Goal: Information Seeking & Learning: Understand process/instructions

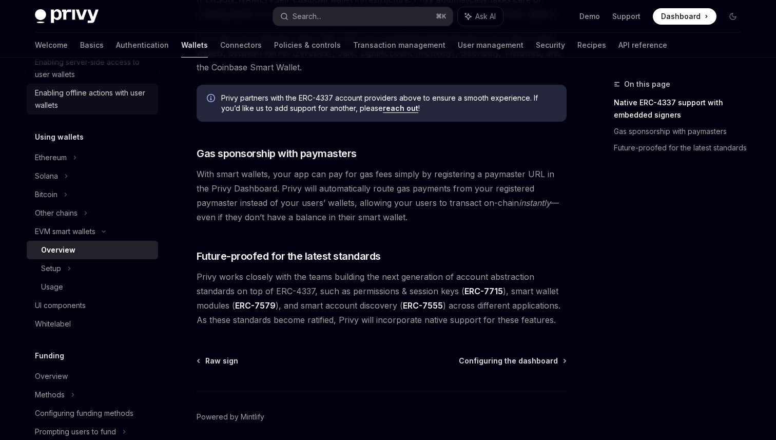
scroll to position [201, 0]
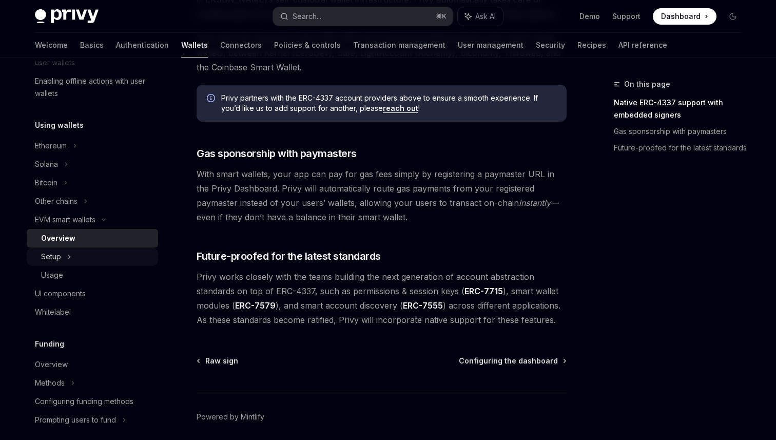
click at [106, 249] on div "Setup" at bounding box center [92, 256] width 131 height 18
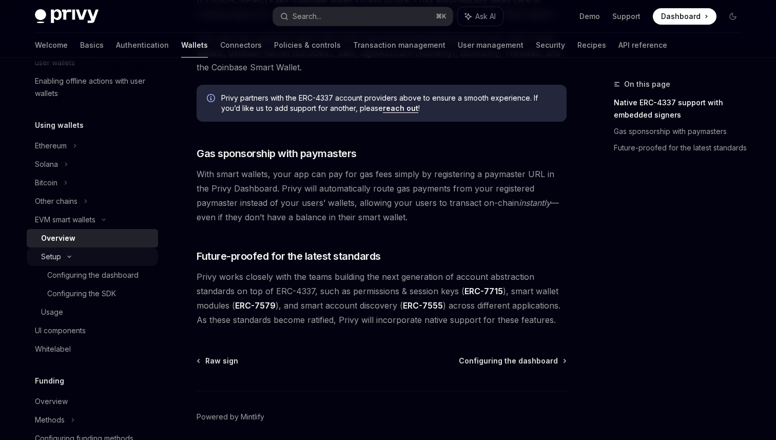
type textarea "*"
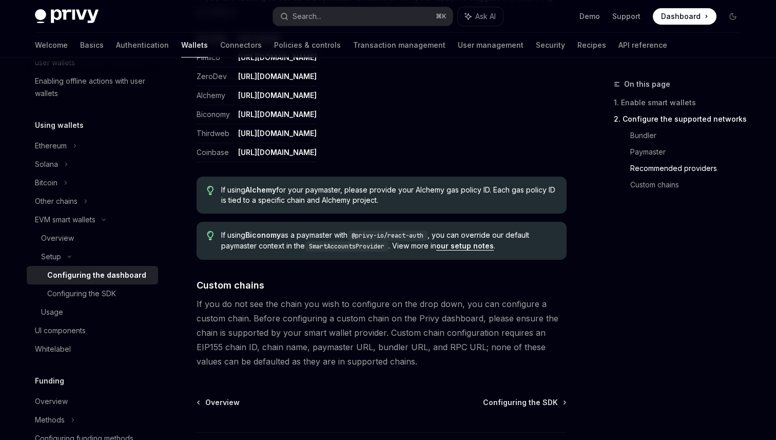
scroll to position [1308, 0]
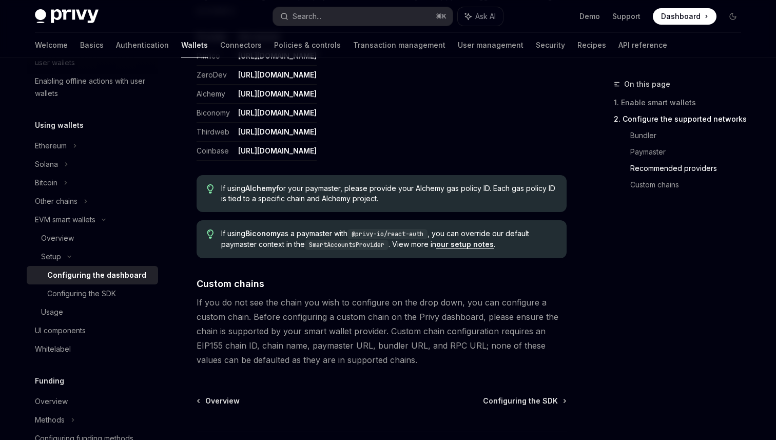
click at [462, 247] on link "our setup notes" at bounding box center [464, 244] width 57 height 9
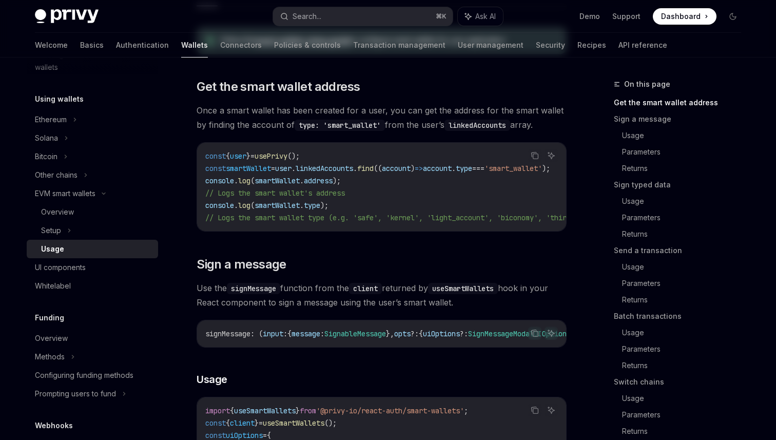
scroll to position [176, 0]
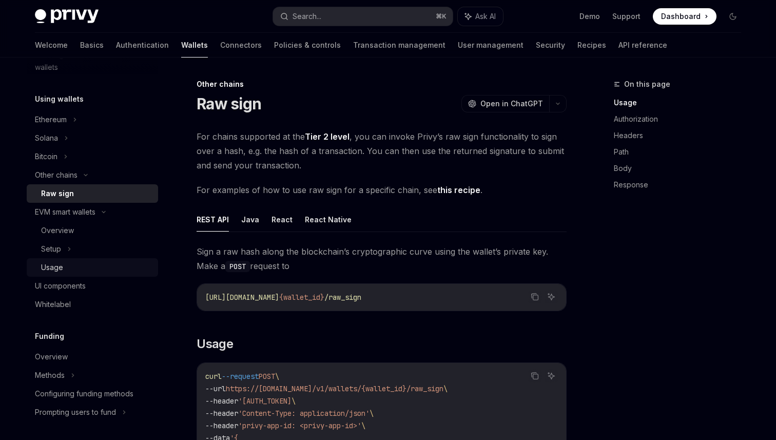
click at [101, 271] on div "Usage" at bounding box center [96, 267] width 111 height 12
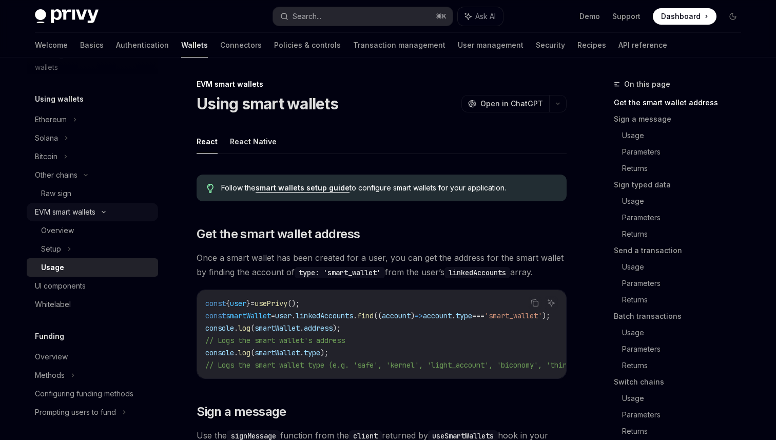
click at [73, 211] on div "EVM smart wallets" at bounding box center [65, 212] width 61 height 12
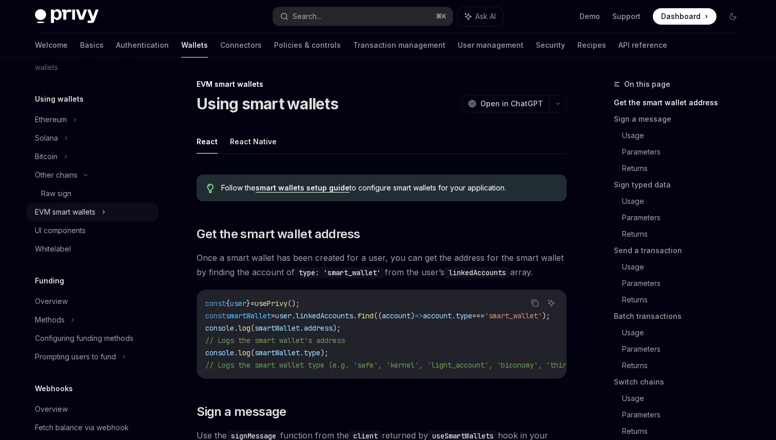
click at [84, 216] on div "EVM smart wallets" at bounding box center [65, 212] width 61 height 12
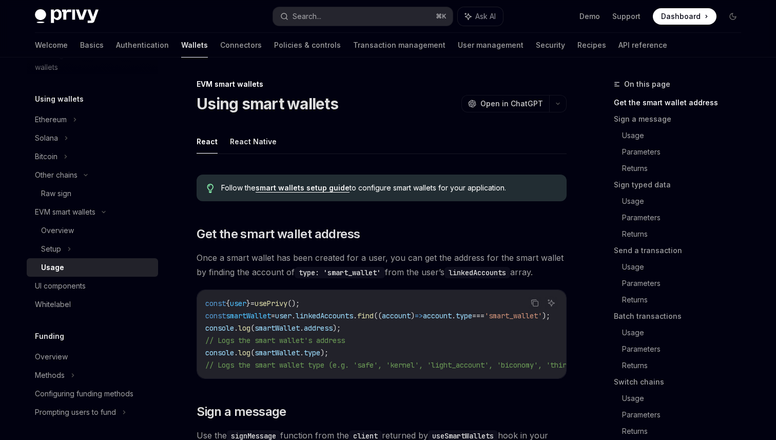
click at [72, 267] on div "Usage" at bounding box center [96, 267] width 111 height 12
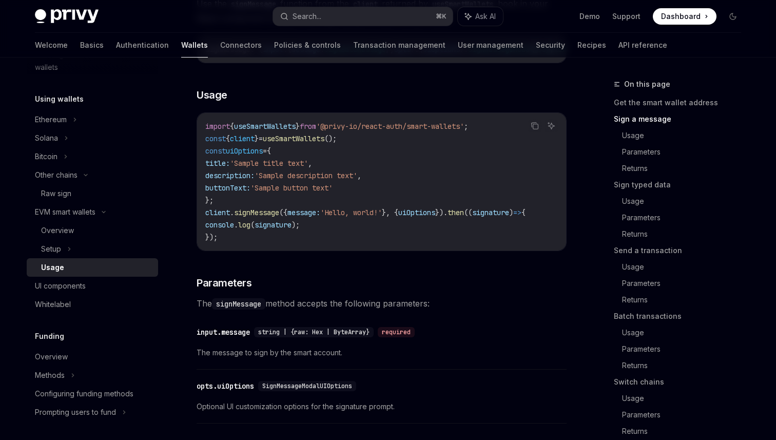
scroll to position [539, 0]
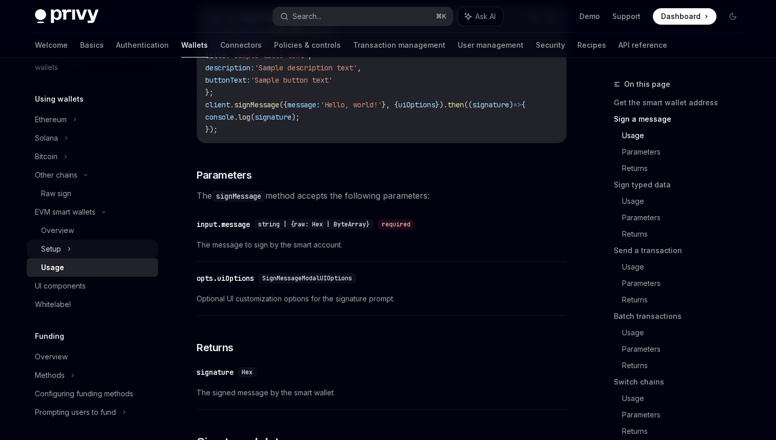
click at [113, 253] on div "Setup" at bounding box center [92, 249] width 131 height 18
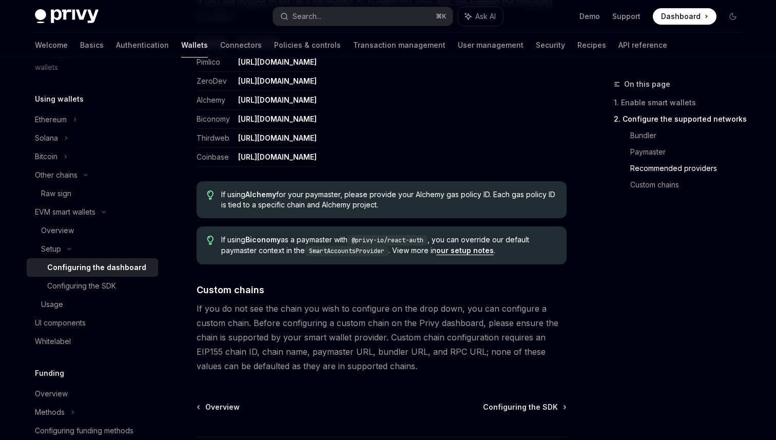
scroll to position [1387, 0]
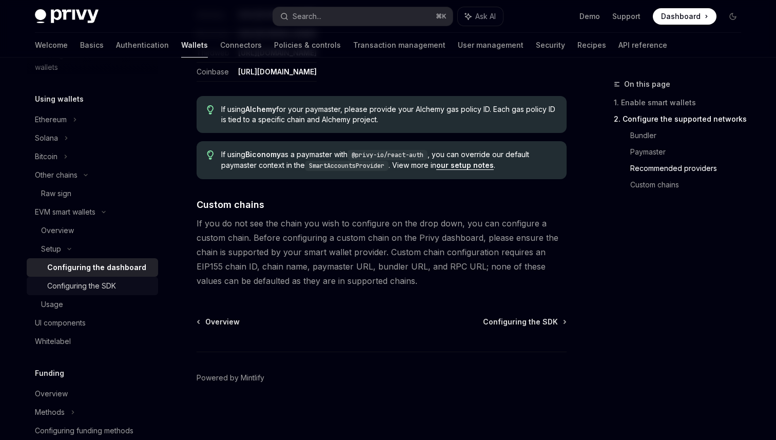
click at [124, 287] on div "Configuring the SDK" at bounding box center [99, 286] width 105 height 12
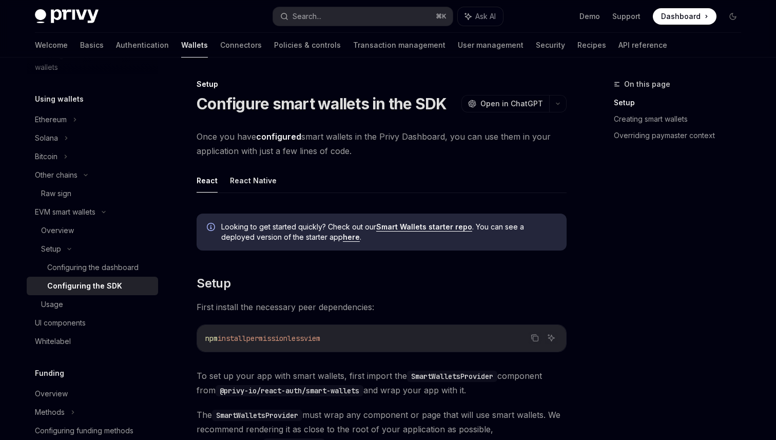
click at [417, 224] on link "Smart Wallets starter repo" at bounding box center [424, 226] width 96 height 9
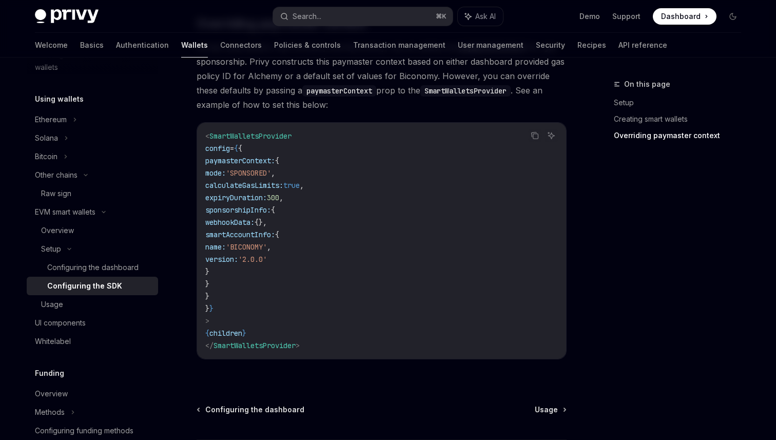
scroll to position [896, 0]
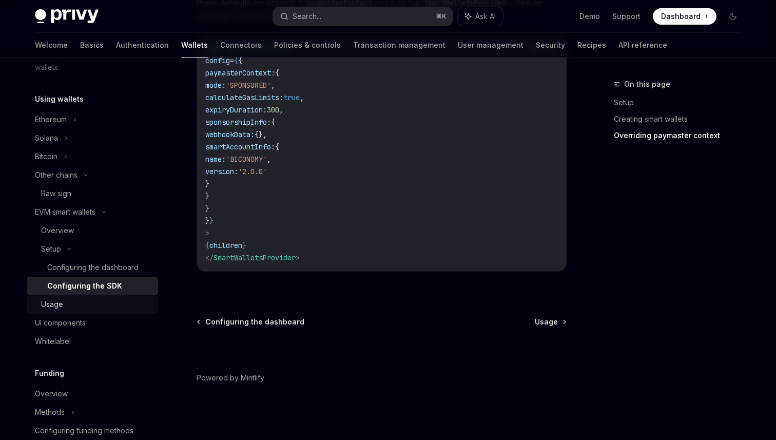
click at [94, 300] on div "Usage" at bounding box center [96, 304] width 111 height 12
type textarea "*"
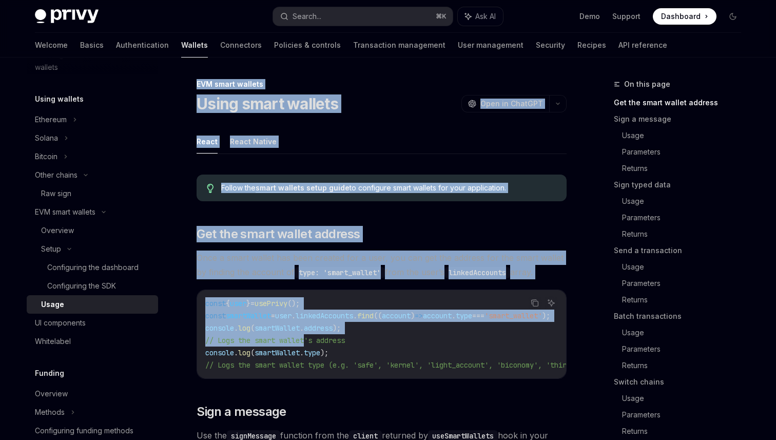
drag, startPoint x: 197, startPoint y: 84, endPoint x: 310, endPoint y: 342, distance: 282.1
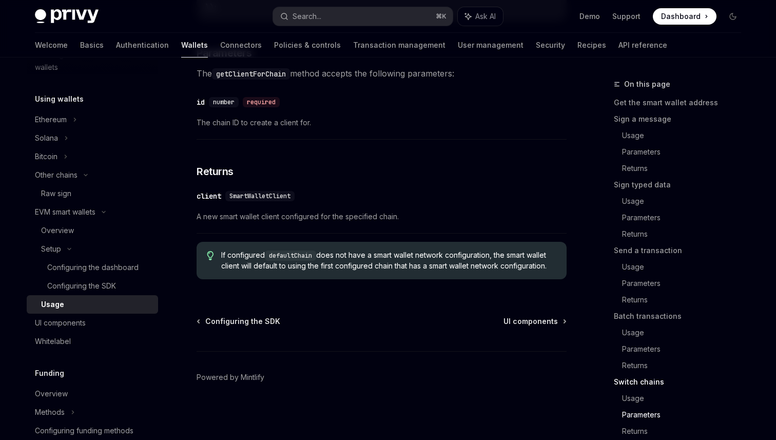
scroll to position [3191, 0]
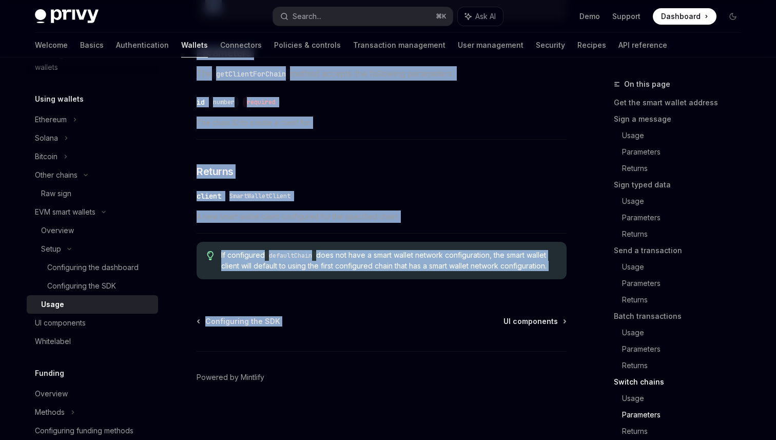
copy div "EVM smart wallets Using smart wallets OpenAI Open in ChatGPT OpenAI Open in Cha…"
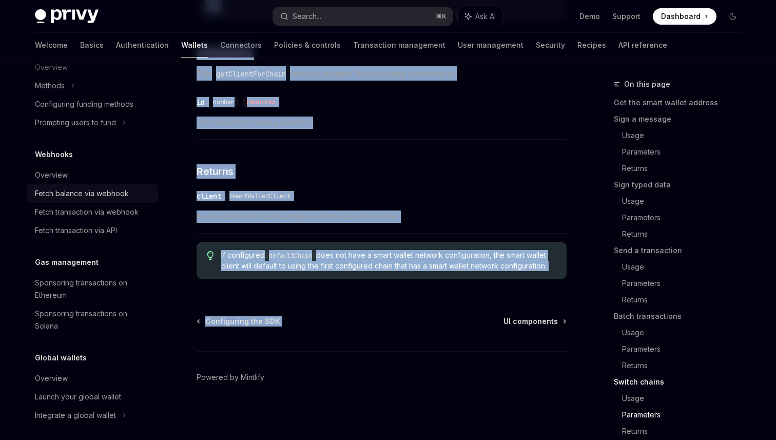
scroll to position [559, 0]
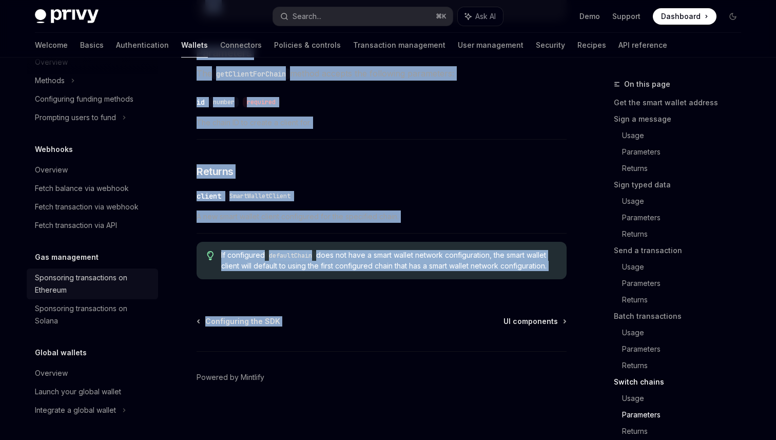
click at [100, 290] on div "Sponsoring transactions on Ethereum" at bounding box center [93, 284] width 117 height 25
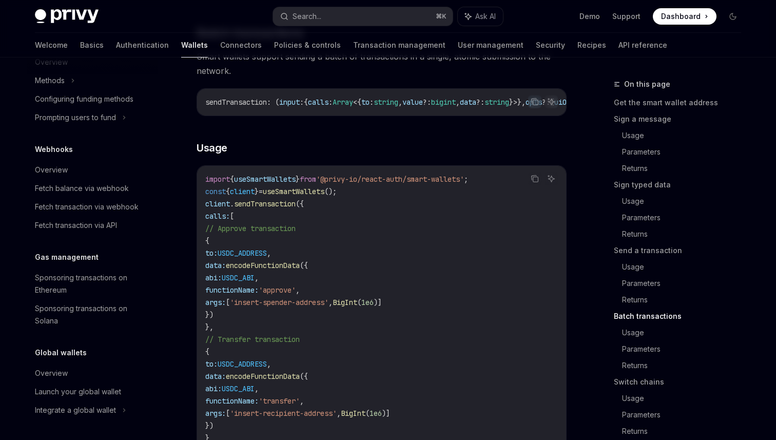
scroll to position [2184, 0]
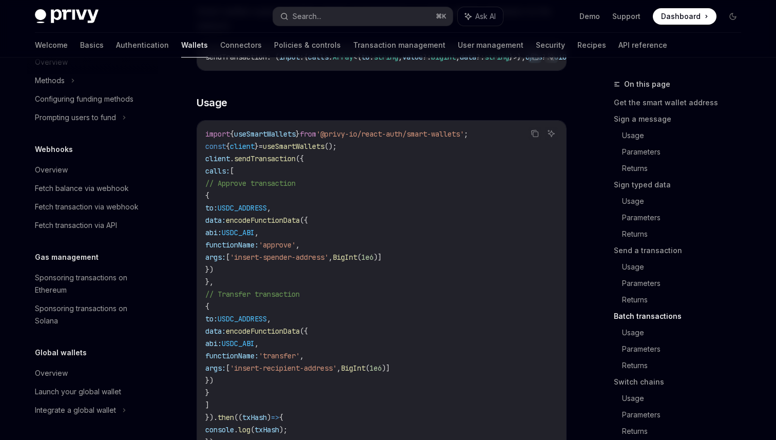
click at [329, 262] on span "'insert-spender-address'" at bounding box center [279, 257] width 99 height 9
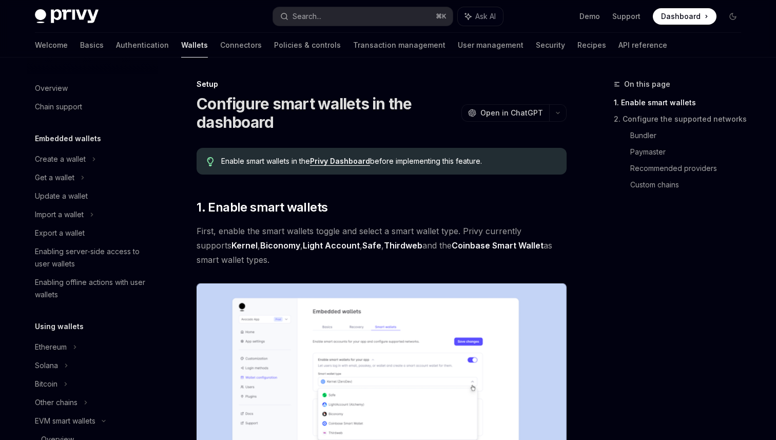
scroll to position [227, 0]
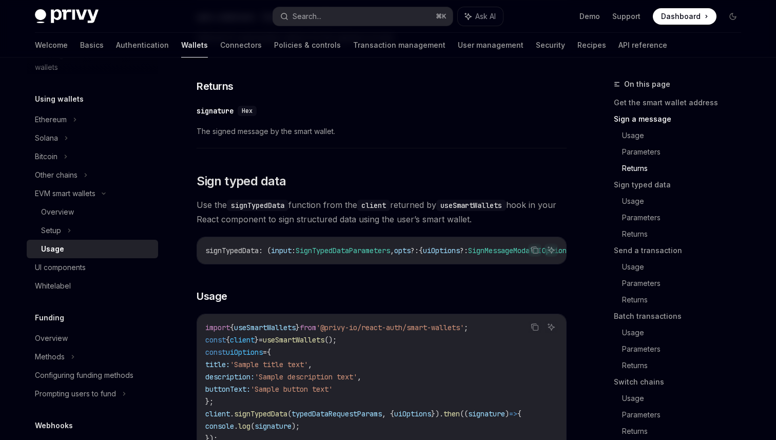
scroll to position [873, 0]
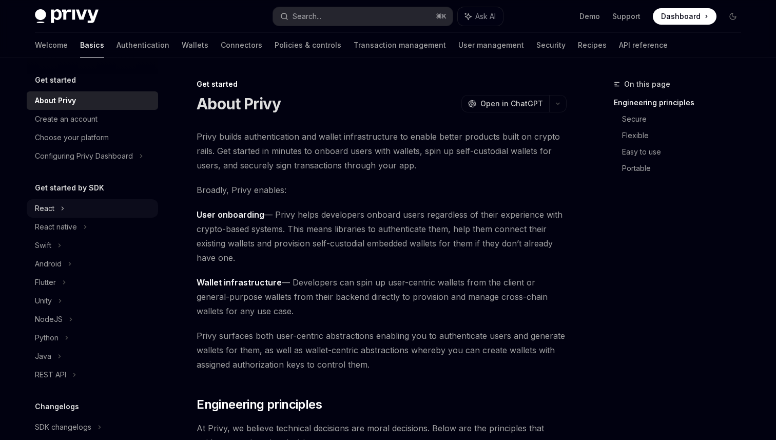
click at [87, 206] on div "React" at bounding box center [92, 208] width 131 height 18
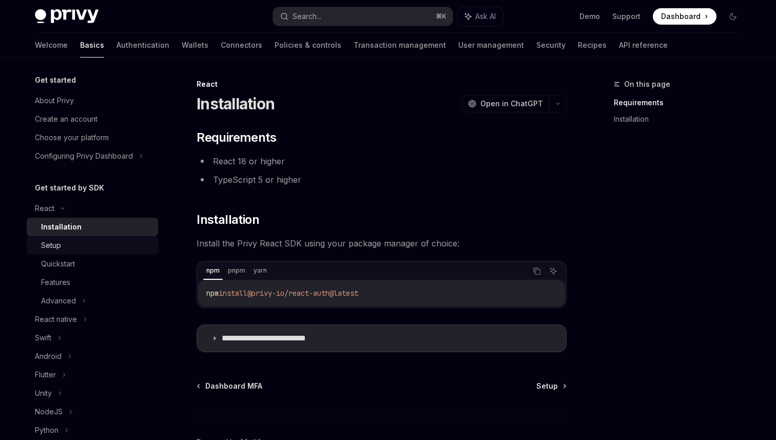
click at [111, 247] on div "Setup" at bounding box center [96, 245] width 111 height 12
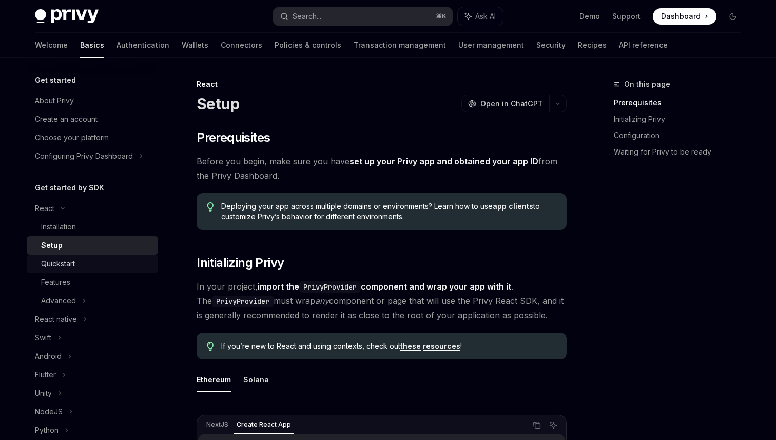
click at [107, 265] on div "Quickstart" at bounding box center [96, 264] width 111 height 12
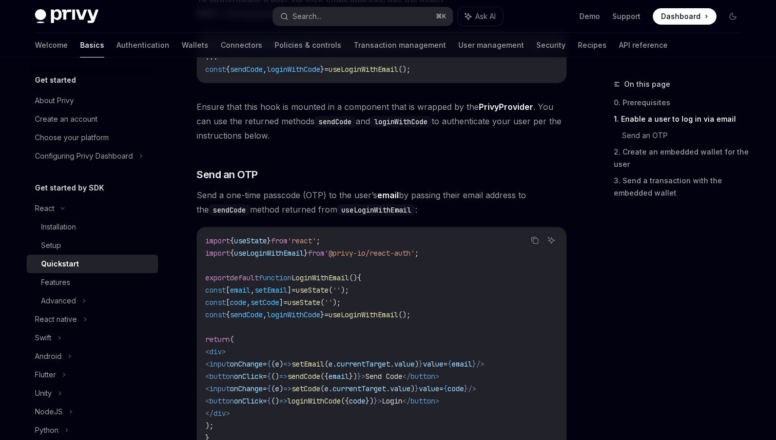
scroll to position [534, 0]
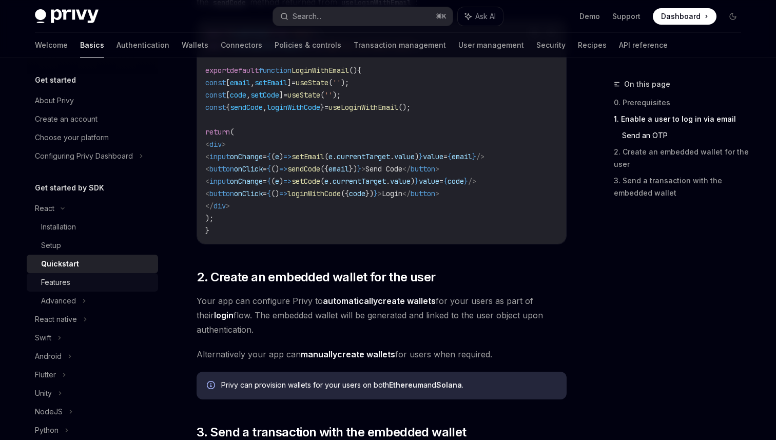
click at [101, 283] on div "Features" at bounding box center [96, 282] width 111 height 12
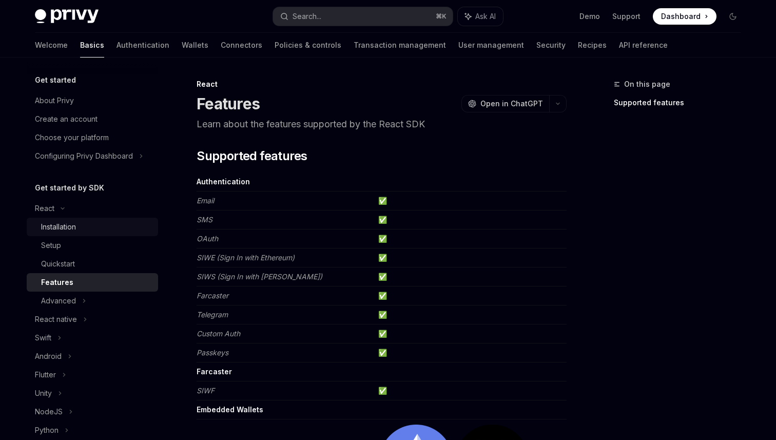
click at [105, 226] on div "Installation" at bounding box center [96, 227] width 111 height 12
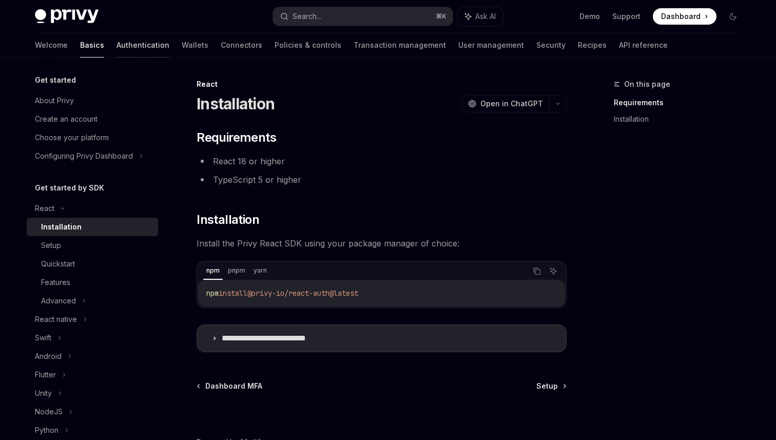
click at [117, 46] on link "Authentication" at bounding box center [143, 45] width 53 height 25
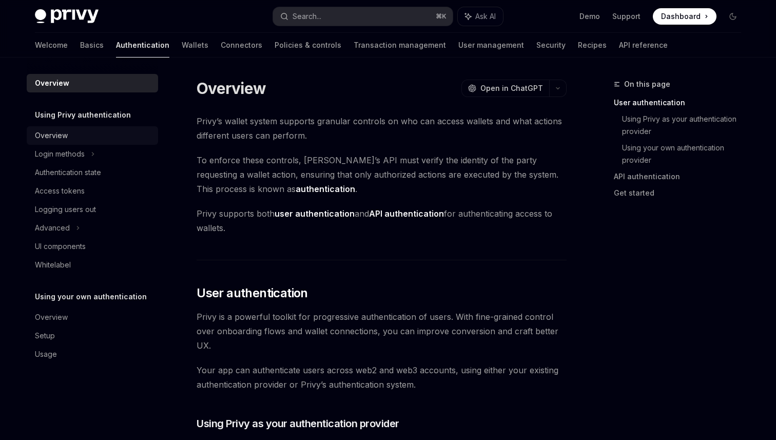
click at [87, 138] on div "Overview" at bounding box center [93, 135] width 117 height 12
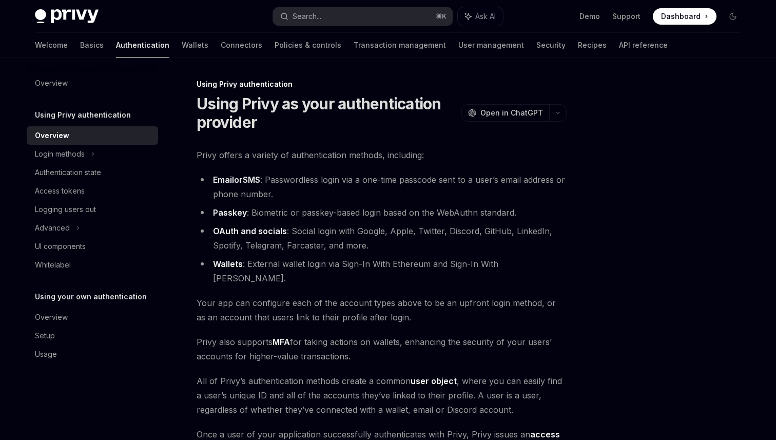
scroll to position [168, 0]
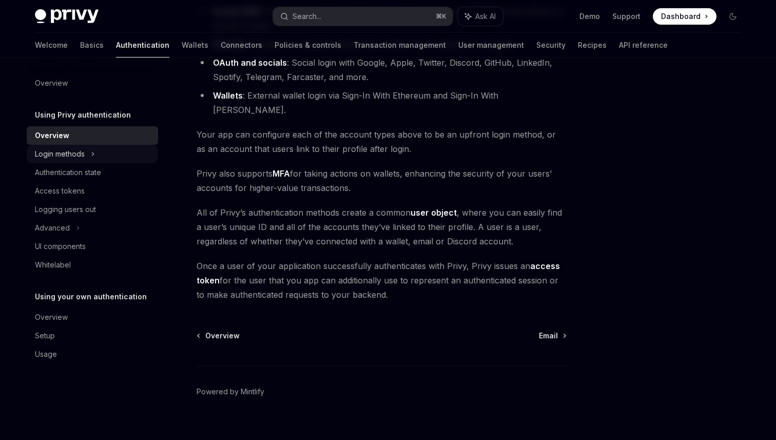
click at [72, 152] on div "Login methods" at bounding box center [60, 154] width 50 height 12
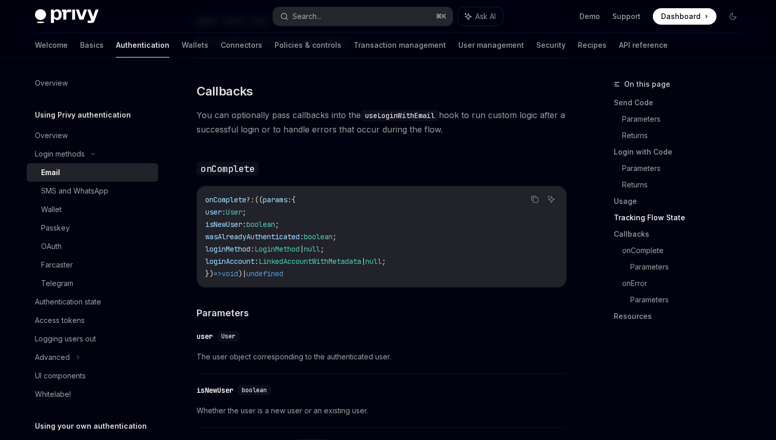
scroll to position [1781, 0]
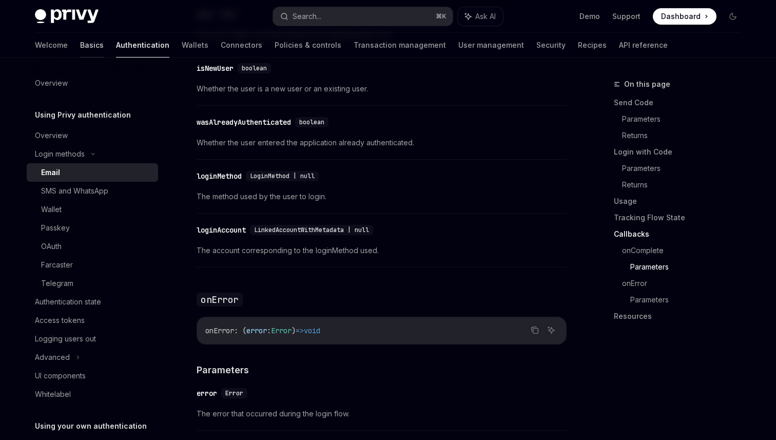
click at [80, 38] on link "Basics" at bounding box center [92, 45] width 24 height 25
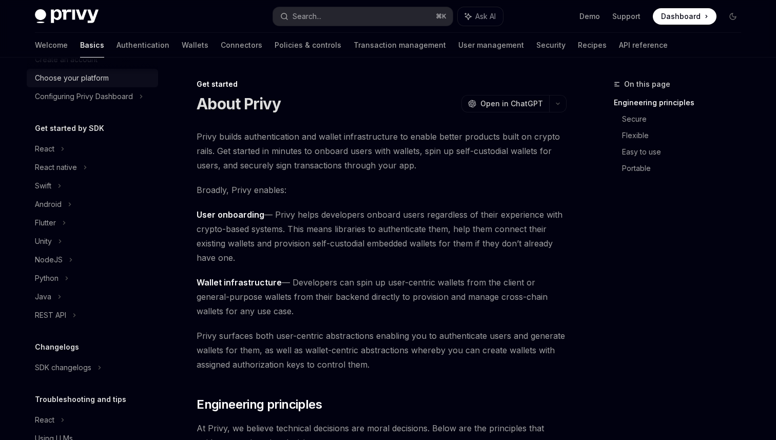
scroll to position [35, 0]
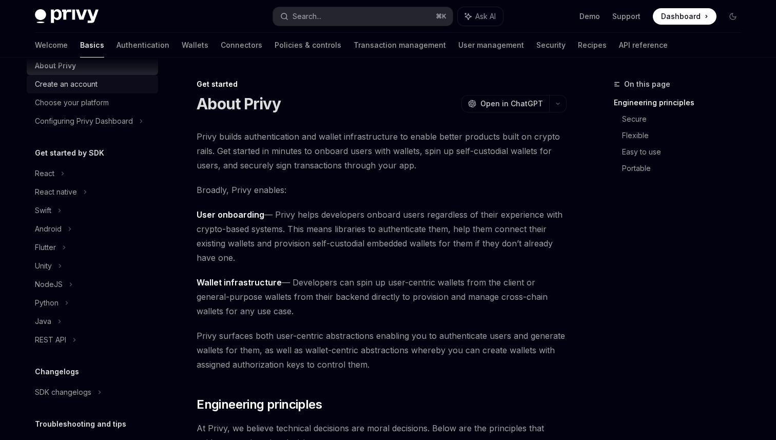
click at [98, 84] on div "Create an account" at bounding box center [93, 84] width 117 height 12
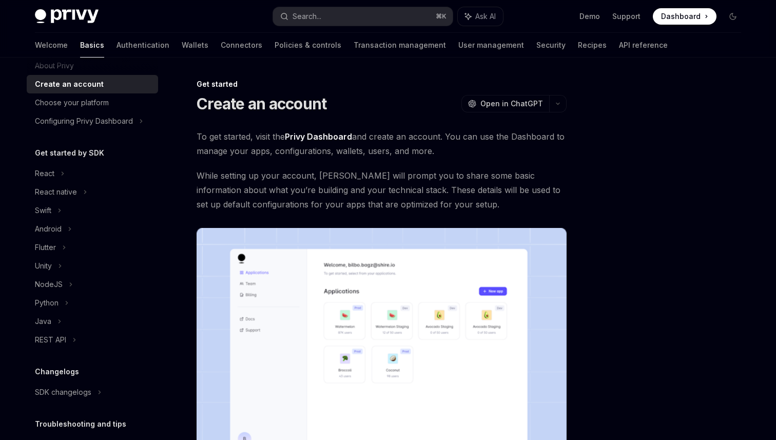
scroll to position [205, 0]
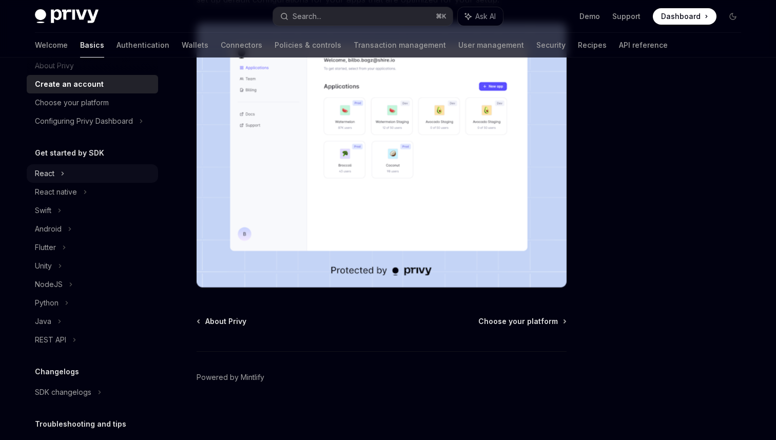
click at [104, 181] on div "React" at bounding box center [92, 173] width 131 height 18
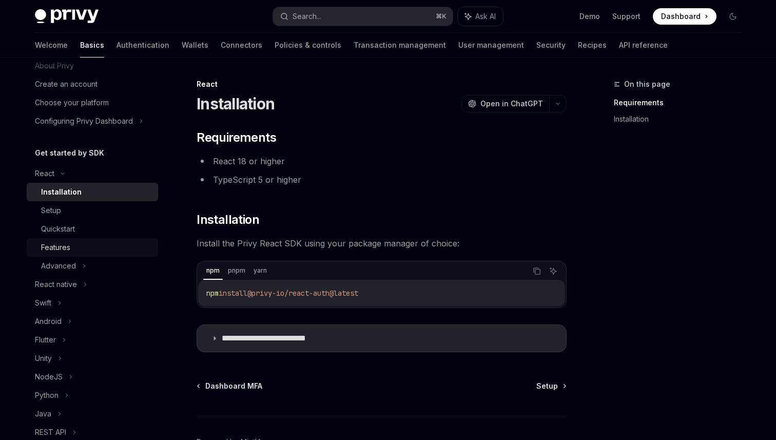
click at [78, 250] on div "Features" at bounding box center [96, 247] width 111 height 12
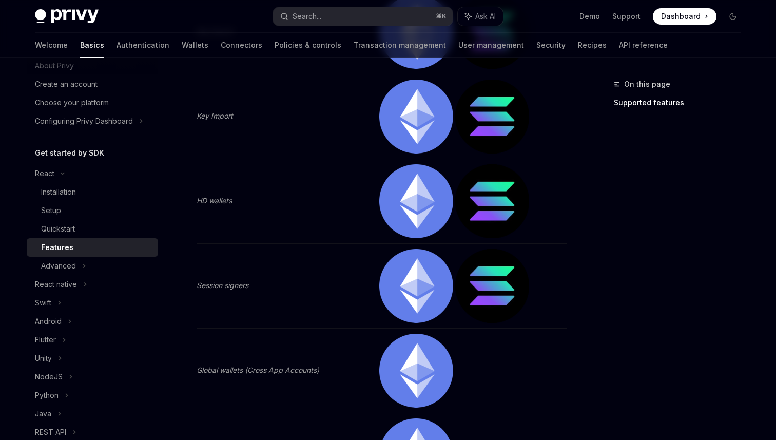
scroll to position [1586, 0]
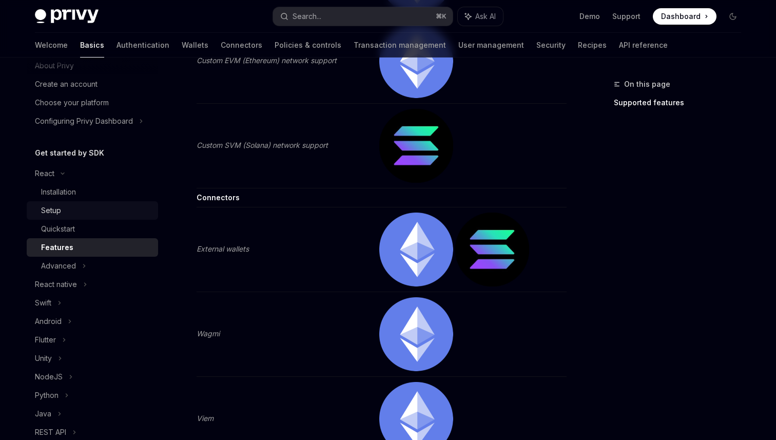
click at [96, 218] on link "Setup" at bounding box center [92, 210] width 131 height 18
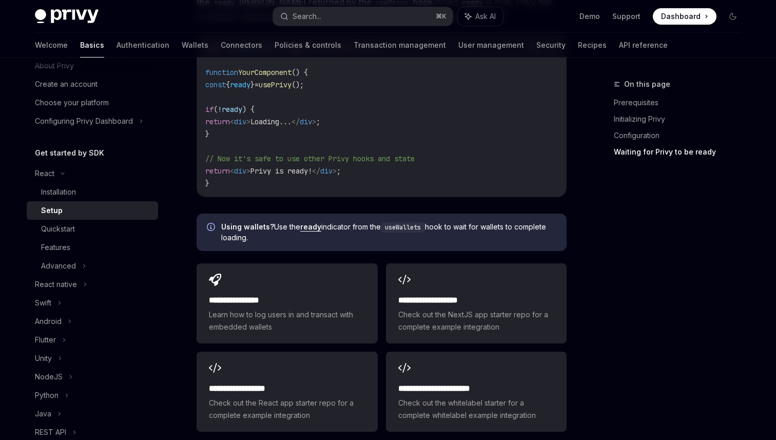
scroll to position [1328, 0]
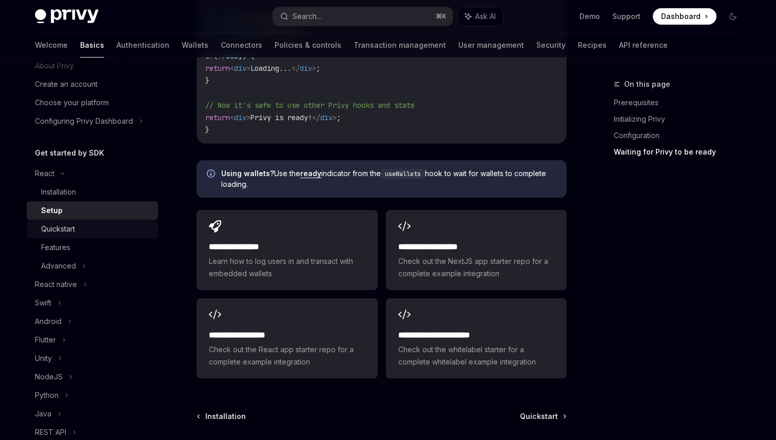
click at [106, 235] on div "Quickstart" at bounding box center [96, 229] width 111 height 12
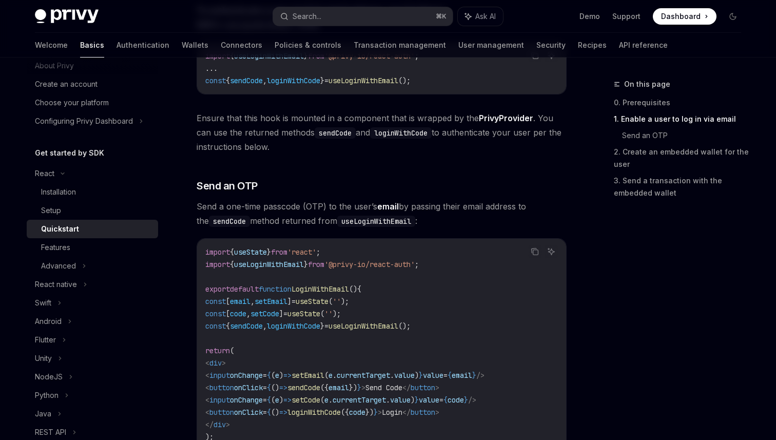
scroll to position [370, 0]
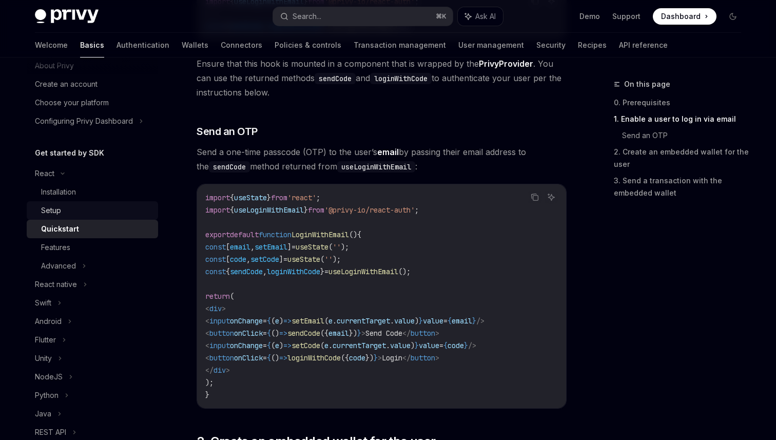
click at [92, 211] on div "Setup" at bounding box center [96, 210] width 111 height 12
type textarea "*"
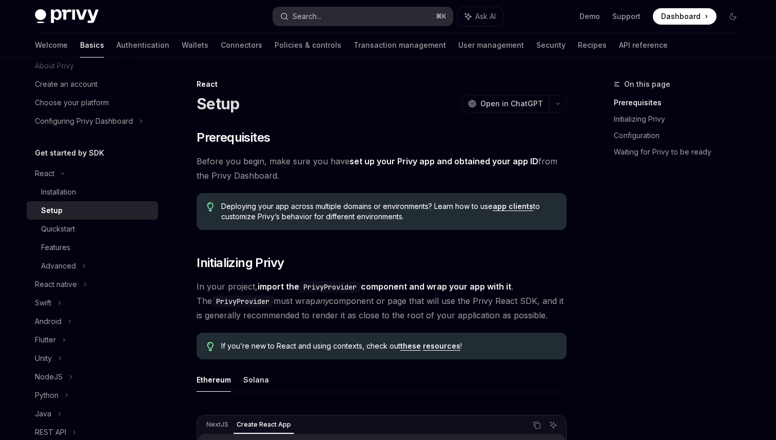
click at [401, 18] on button "Search... ⌘ K" at bounding box center [363, 16] width 180 height 18
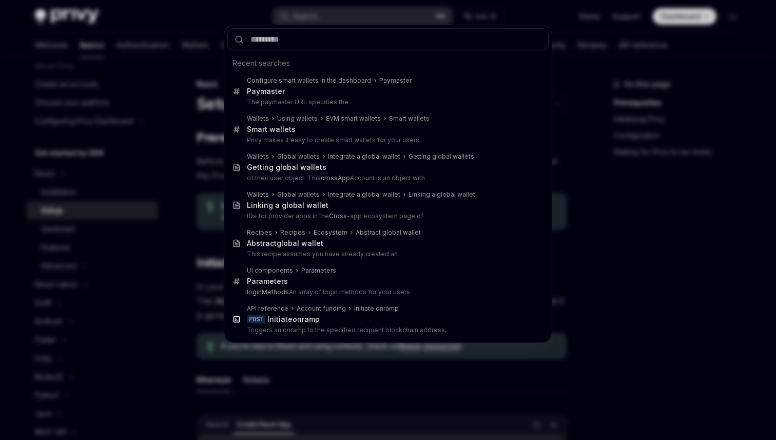
type input "**********"
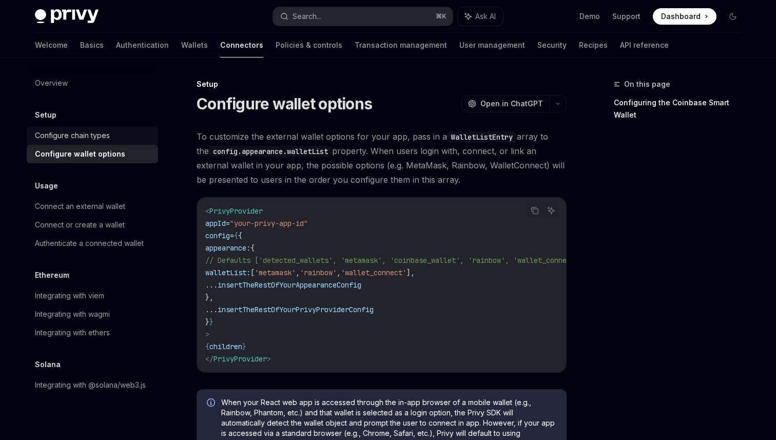
click at [99, 138] on div "Configure chain types" at bounding box center [72, 135] width 75 height 12
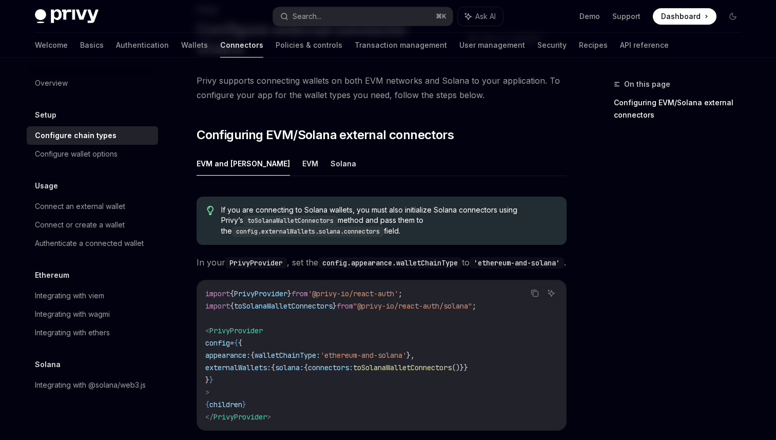
scroll to position [81, 0]
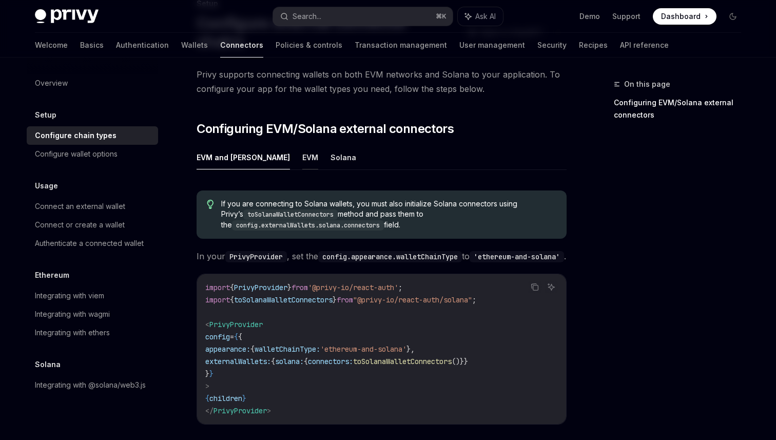
click at [302, 145] on button "EVM" at bounding box center [310, 157] width 16 height 24
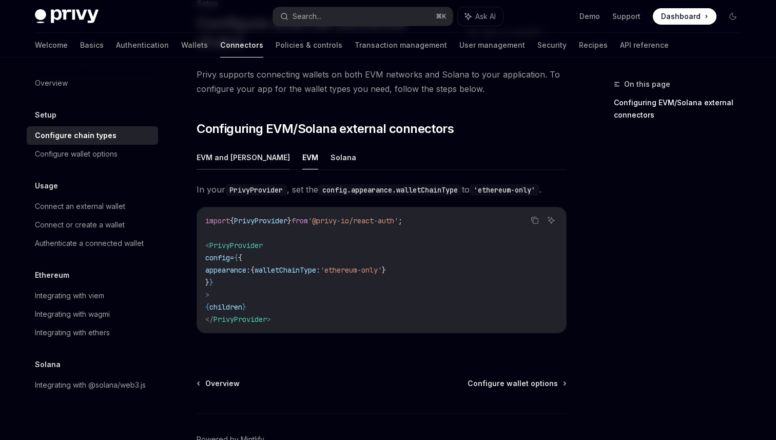
click at [223, 145] on button "EVM and Solana" at bounding box center [243, 157] width 93 height 24
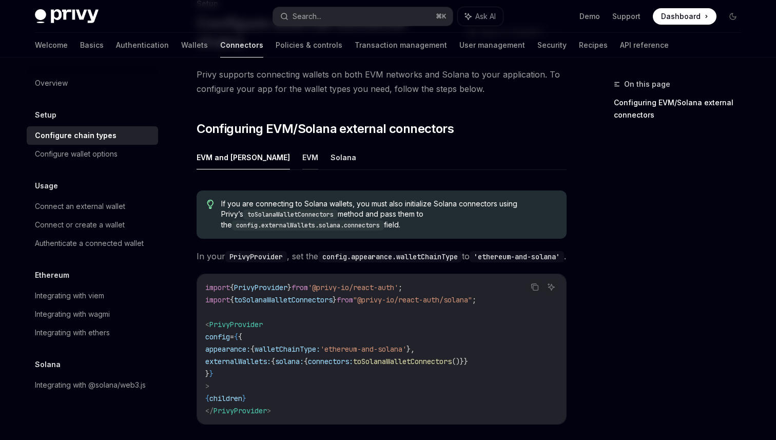
click at [302, 145] on button "EVM" at bounding box center [310, 157] width 16 height 24
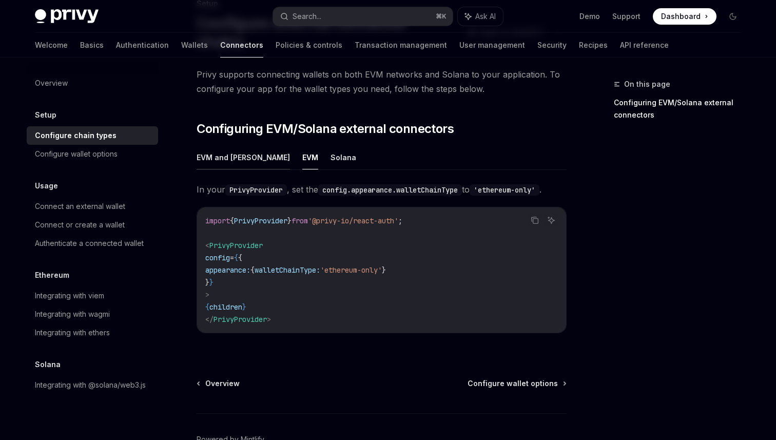
click at [216, 145] on button "EVM and Solana" at bounding box center [243, 157] width 93 height 24
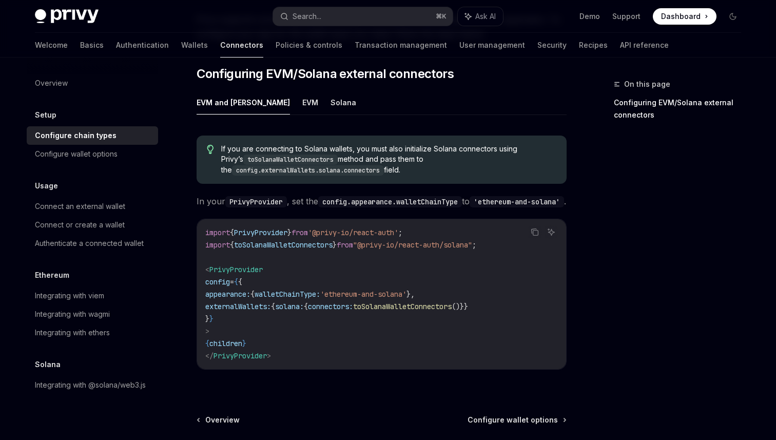
scroll to position [136, 0]
click at [302, 90] on button "EVM" at bounding box center [310, 102] width 16 height 24
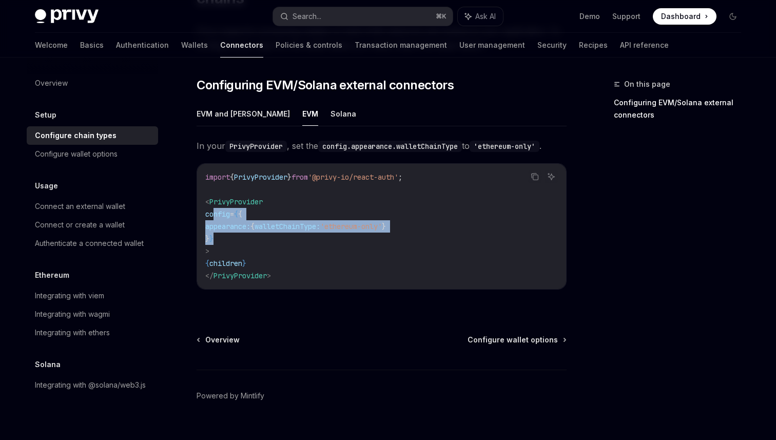
drag, startPoint x: 215, startPoint y: 195, endPoint x: 245, endPoint y: 218, distance: 38.4
click at [245, 218] on code "import { PrivyProvider } from '@privy-io/react-auth' ; < PrivyProvider config =…" at bounding box center [381, 226] width 353 height 111
copy code "config = { { appearance: { walletChainType: 'ethereum-only' } } }"
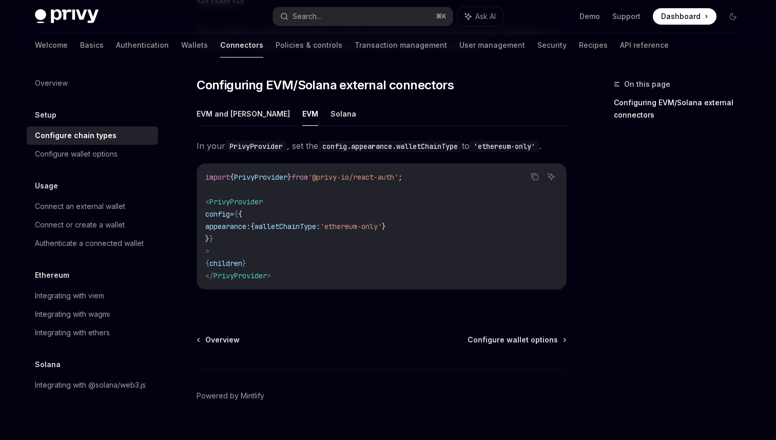
click at [230, 222] on span "appearance:" at bounding box center [227, 226] width 45 height 9
drag, startPoint x: 223, startPoint y: 208, endPoint x: 475, endPoint y: 209, distance: 252.0
click at [475, 209] on code "import { PrivyProvider } from '@privy-io/react-auth' ; < PrivyProvider config =…" at bounding box center [381, 226] width 353 height 111
copy span "appearance: { walletChainType: 'ethereum-only' }"
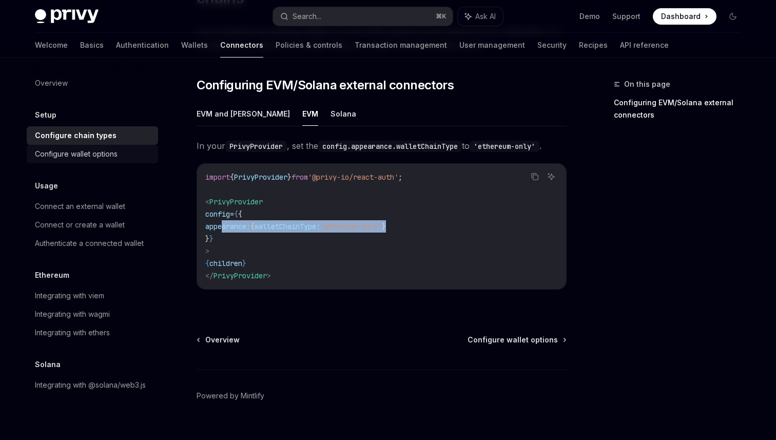
click at [89, 160] on link "Configure wallet options" at bounding box center [92, 154] width 131 height 18
type textarea "*"
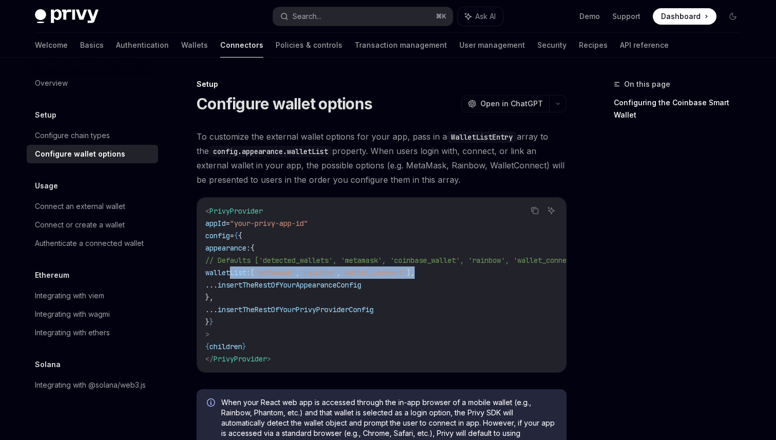
drag, startPoint x: 230, startPoint y: 275, endPoint x: 483, endPoint y: 274, distance: 252.5
click at [483, 274] on code "< PrivyProvider appId = "your-privy-app-id" config = { { appearance: { // Defau…" at bounding box center [406, 285] width 402 height 160
copy span "walletList: [ 'metamask' , 'rainbow' , 'wallet_connect' ],"
click at [341, 11] on button "Search... ⌘ K" at bounding box center [363, 16] width 180 height 18
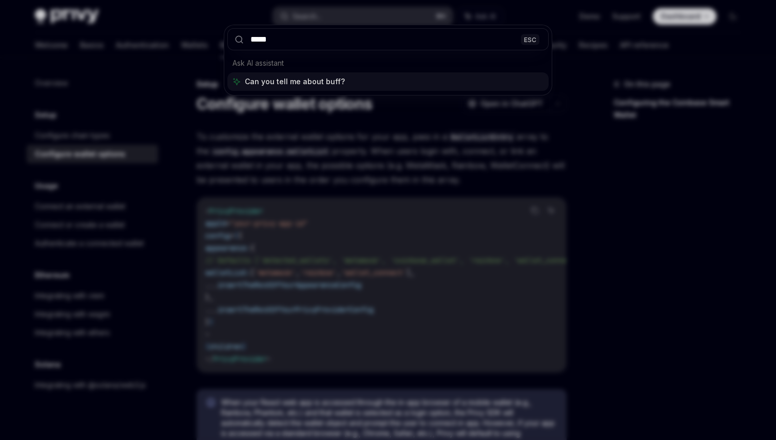
type input "******"
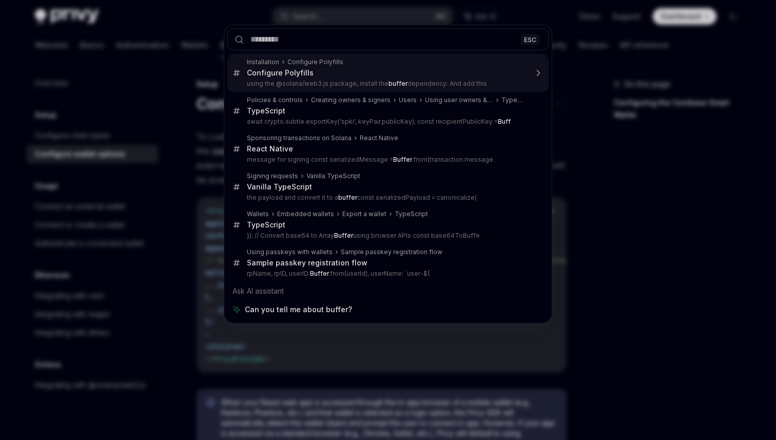
scroll to position [455, 0]
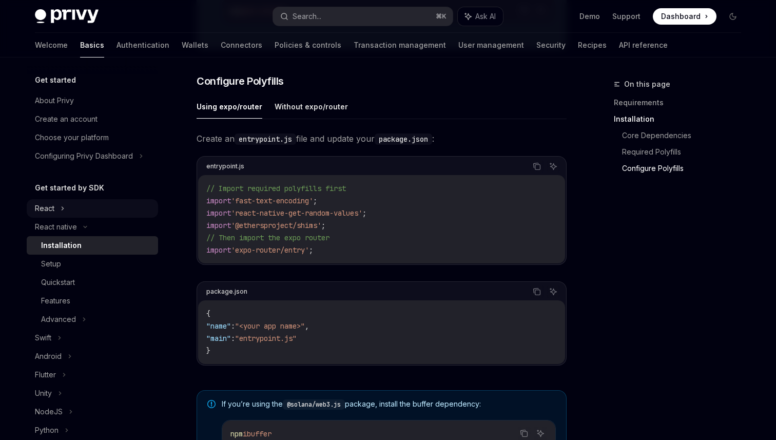
click at [69, 205] on div "React" at bounding box center [92, 208] width 131 height 18
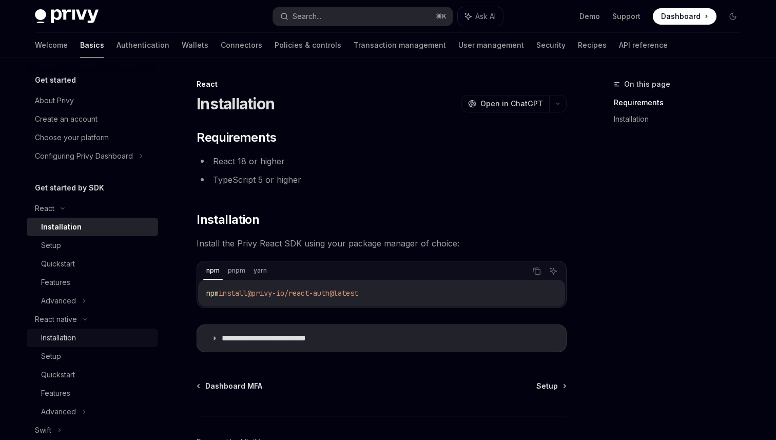
click at [80, 338] on div "Installation" at bounding box center [96, 338] width 111 height 12
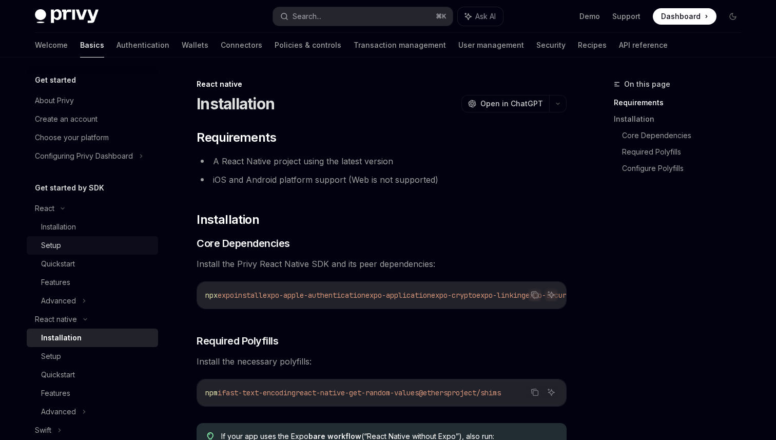
click at [66, 244] on div "Setup" at bounding box center [96, 245] width 111 height 12
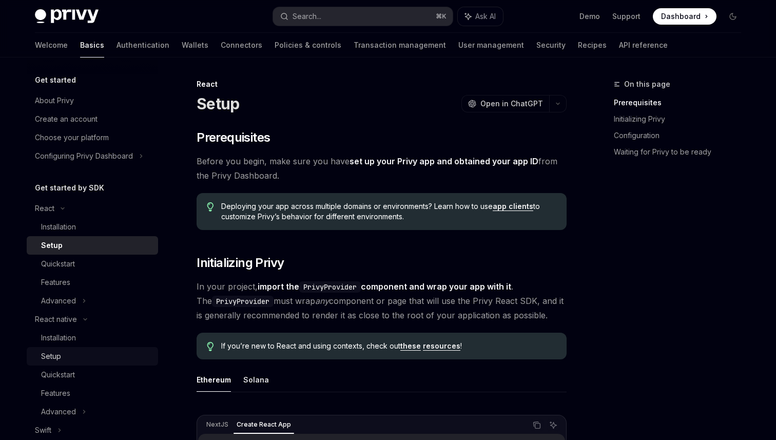
click at [76, 357] on div "Setup" at bounding box center [96, 356] width 111 height 12
type textarea "*"
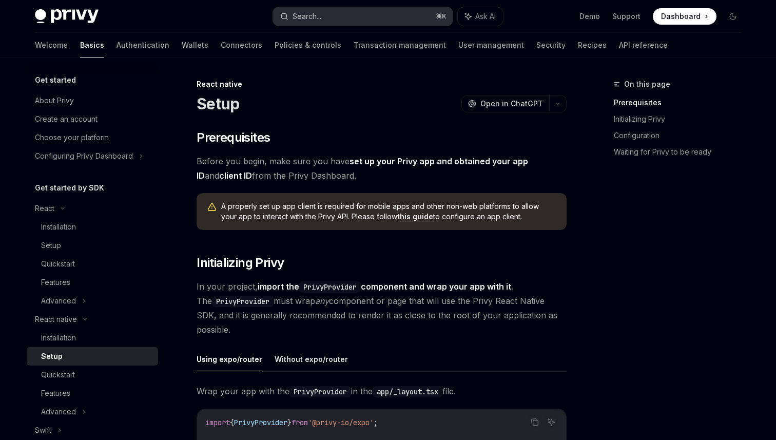
click at [357, 22] on button "Search... ⌘ K" at bounding box center [363, 16] width 180 height 18
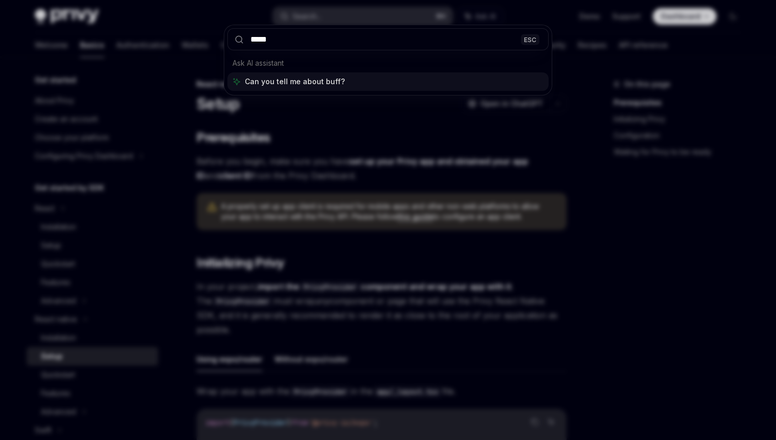
type input "******"
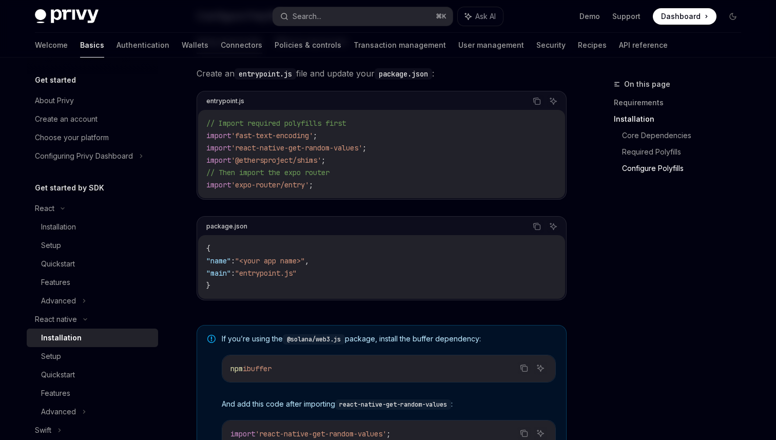
scroll to position [534, 0]
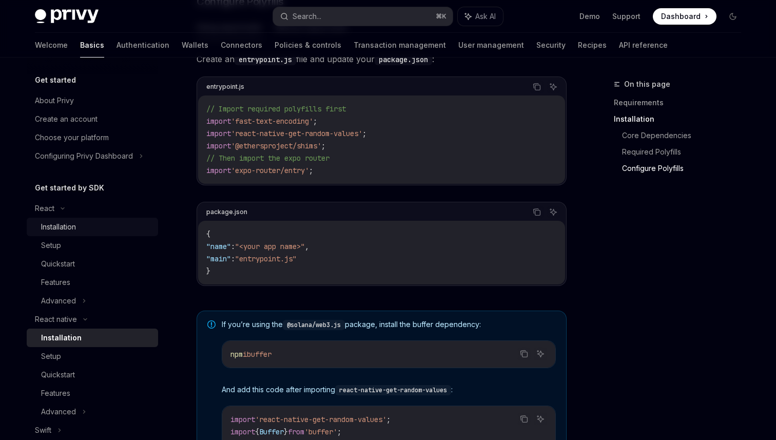
click at [66, 226] on div "Installation" at bounding box center [58, 227] width 35 height 12
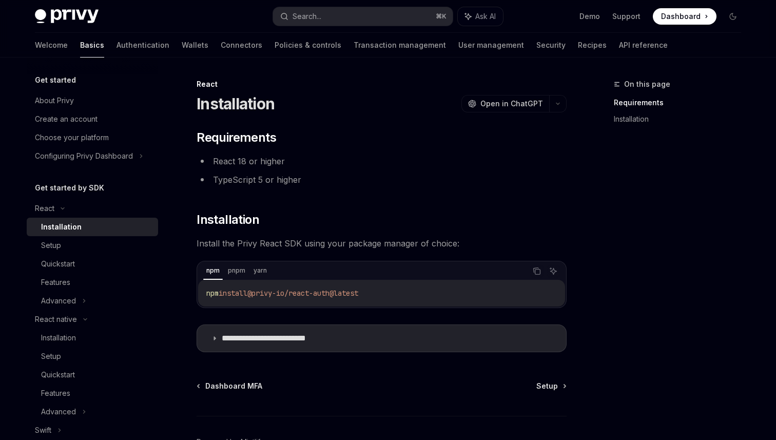
scroll to position [65, 0]
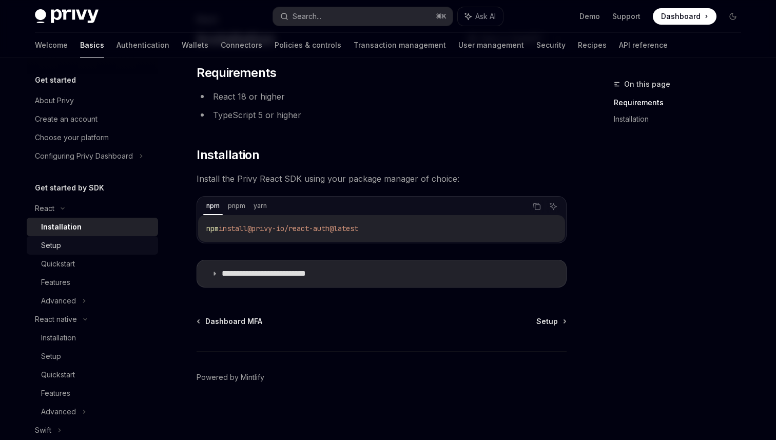
click at [111, 249] on div "Setup" at bounding box center [96, 245] width 111 height 12
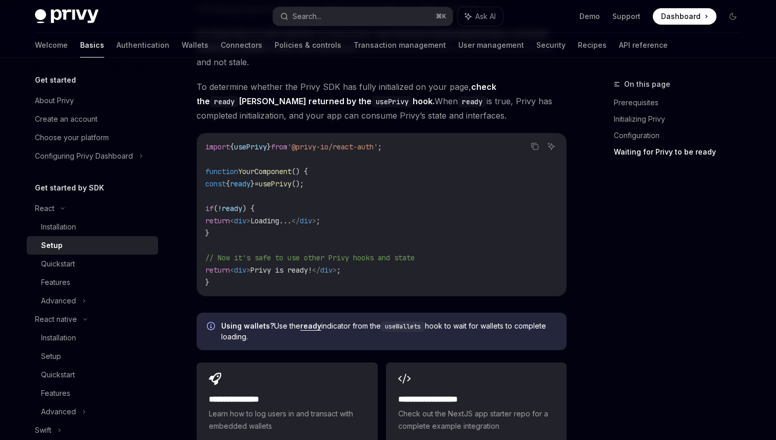
scroll to position [1408, 0]
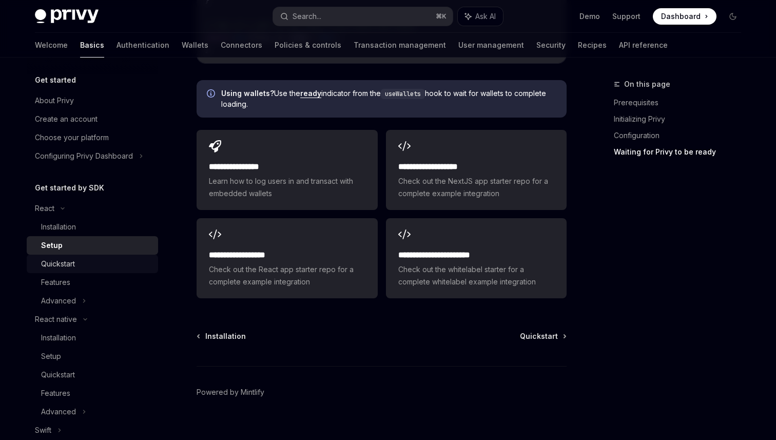
click at [111, 267] on div "Quickstart" at bounding box center [96, 264] width 111 height 12
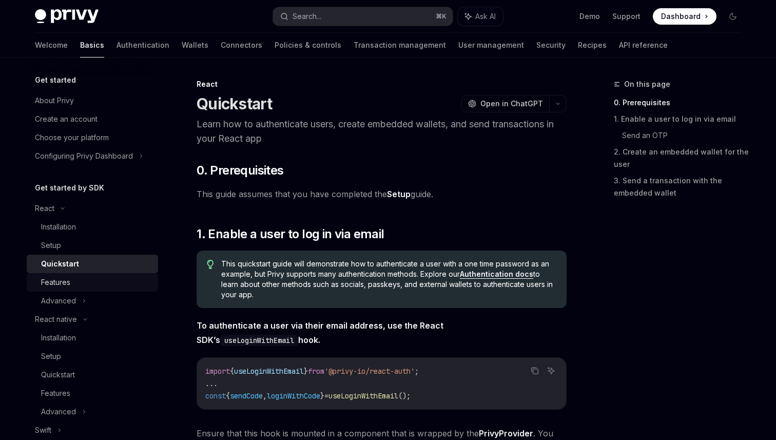
click at [94, 282] on div "Features" at bounding box center [96, 282] width 111 height 12
type textarea "*"
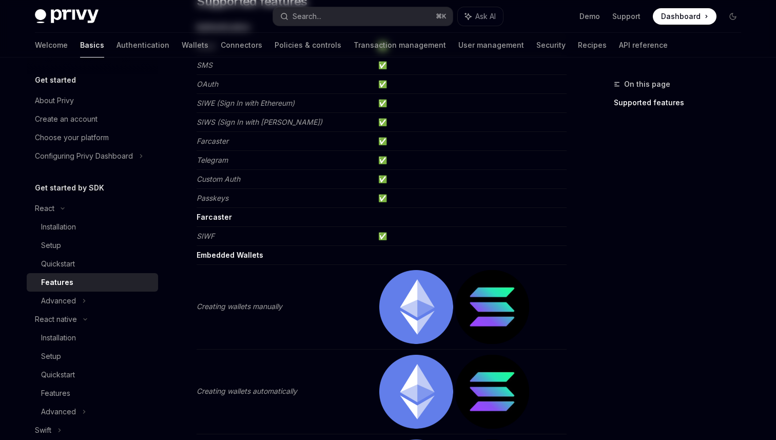
scroll to position [201, 0]
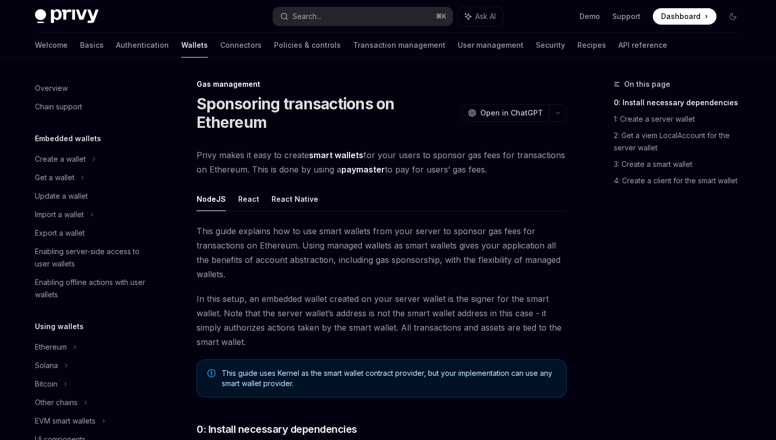
scroll to position [448, 0]
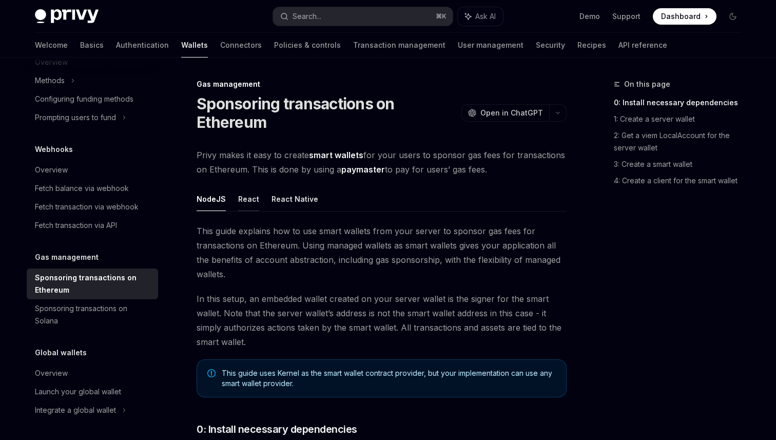
click at [244, 190] on button "React" at bounding box center [248, 199] width 21 height 24
type textarea "*"
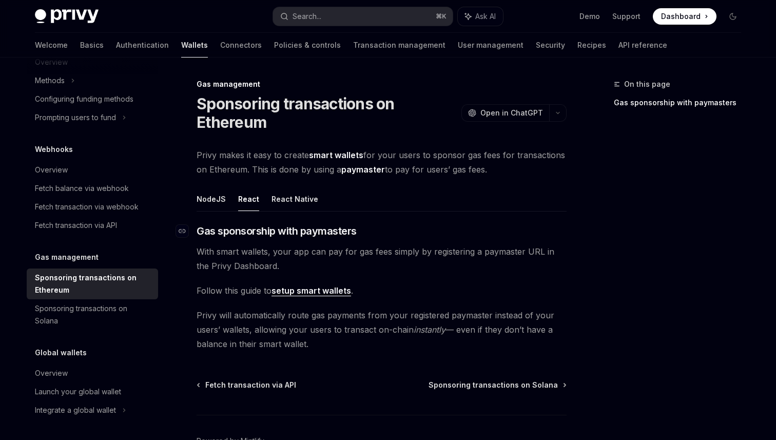
scroll to position [64, 0]
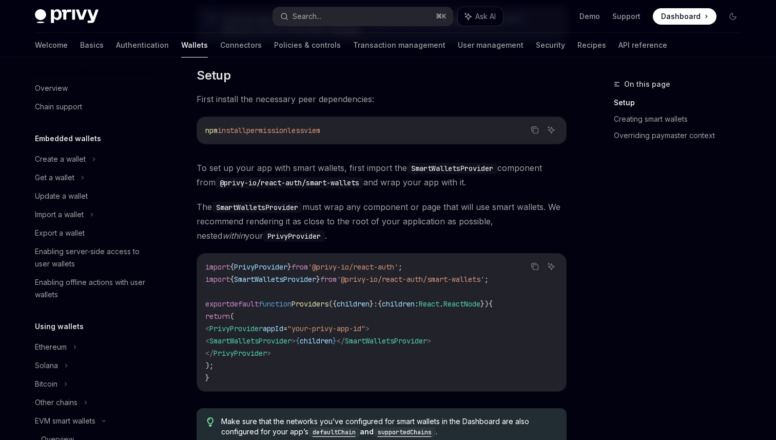
scroll to position [213, 0]
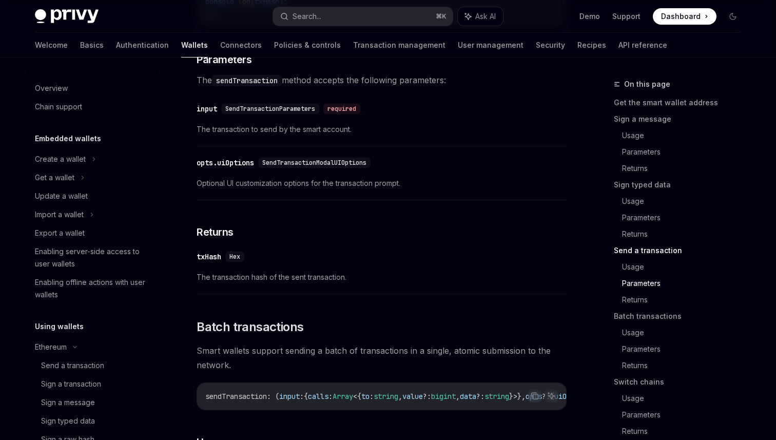
scroll to position [333, 0]
